Goal: Find contact information

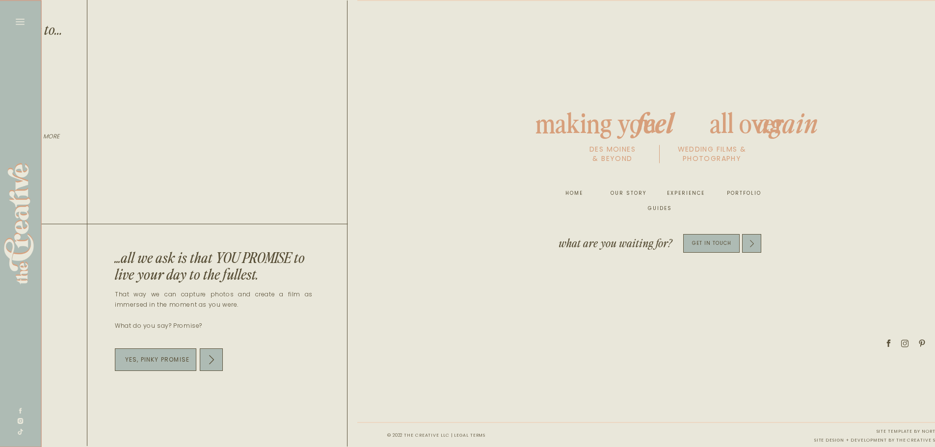
scroll to position [0, 5140]
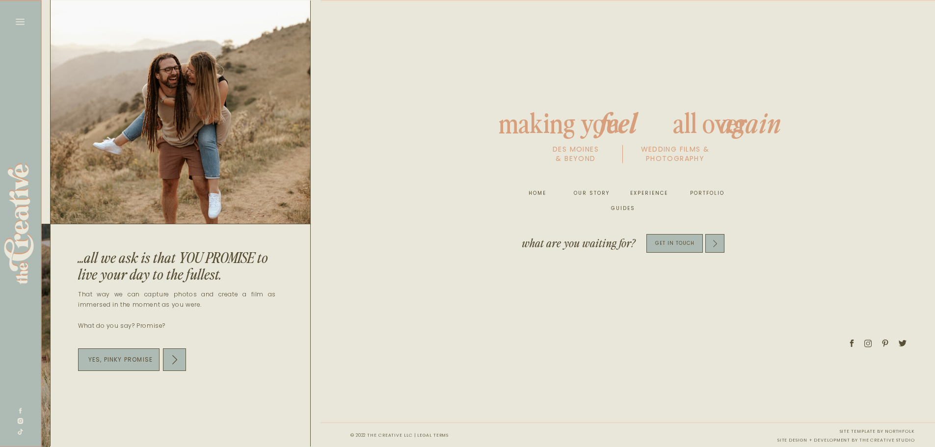
click at [707, 240] on div at bounding box center [714, 243] width 19 height 19
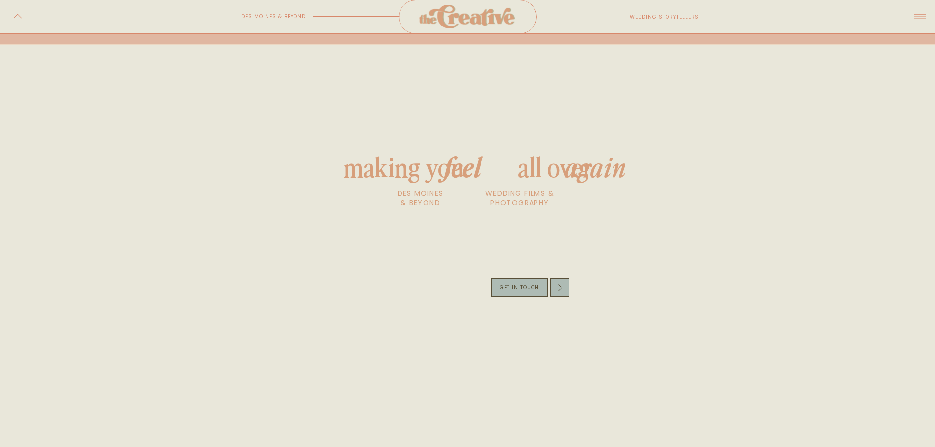
scroll to position [1060, 0]
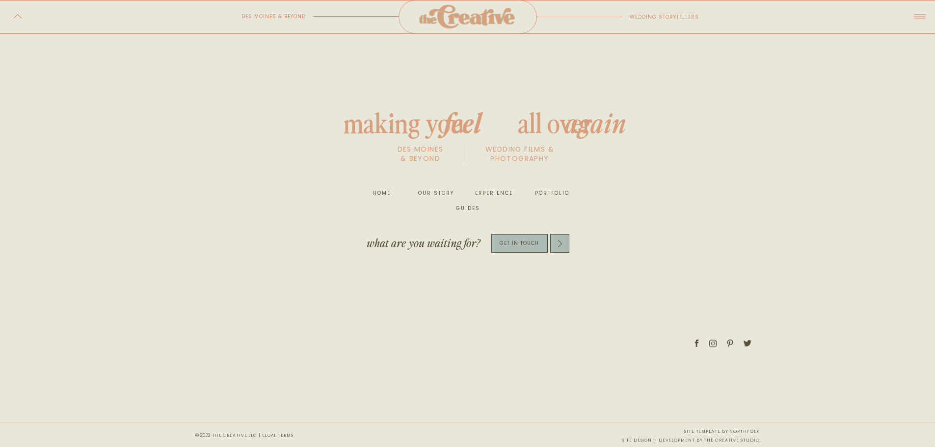
click at [478, 27] on div at bounding box center [466, 17] width 107 height 24
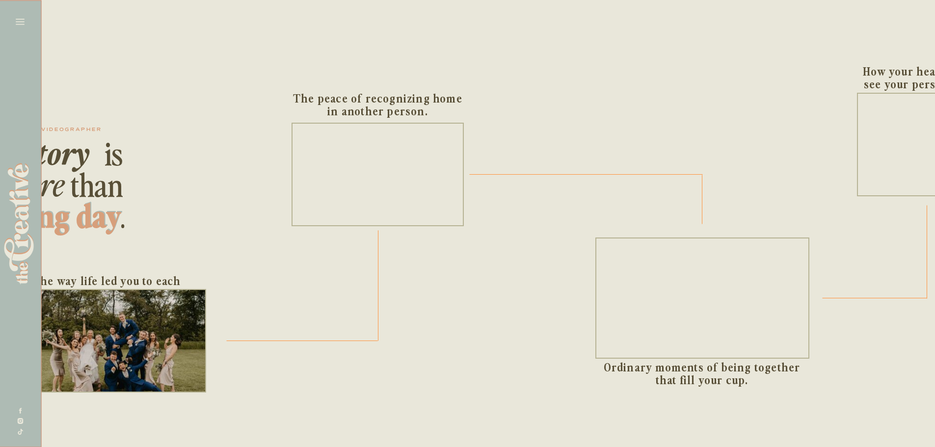
scroll to position [0, 834]
